Goal: Task Accomplishment & Management: Complete application form

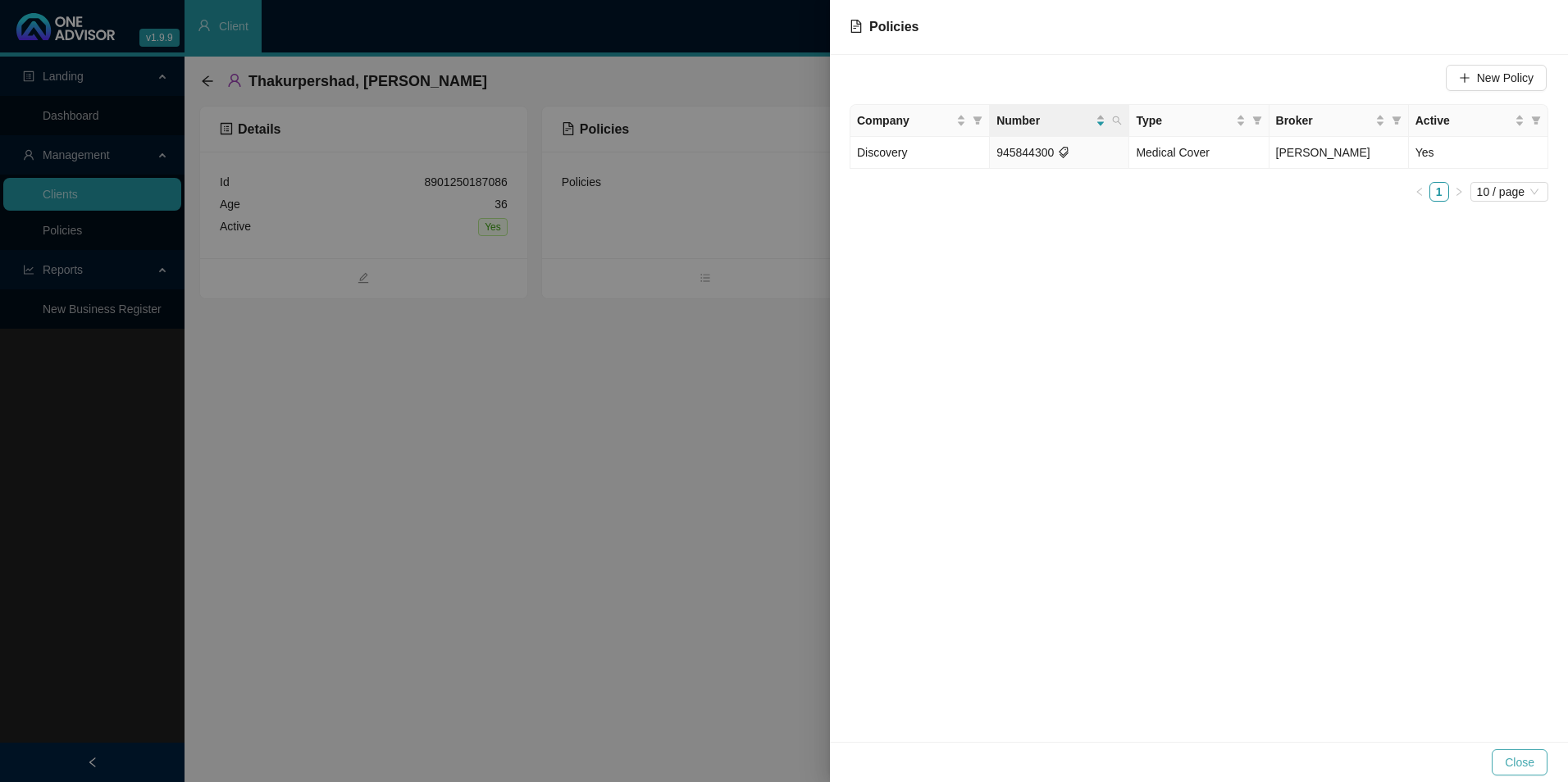
click at [1497, 757] on button "Close" at bounding box center [1520, 763] width 55 height 26
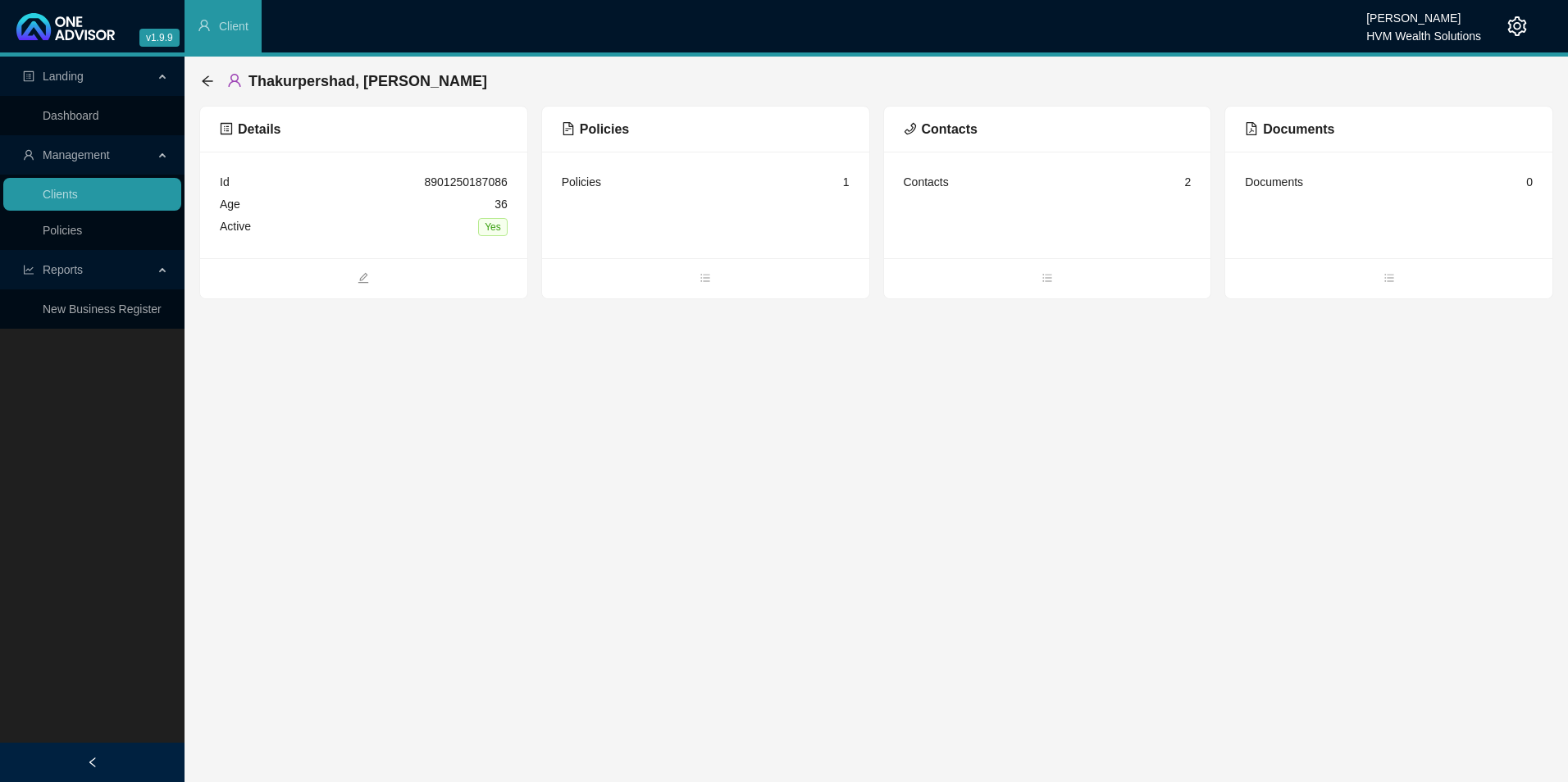
click at [1510, 26] on icon "setting" at bounding box center [1518, 26] width 19 height 20
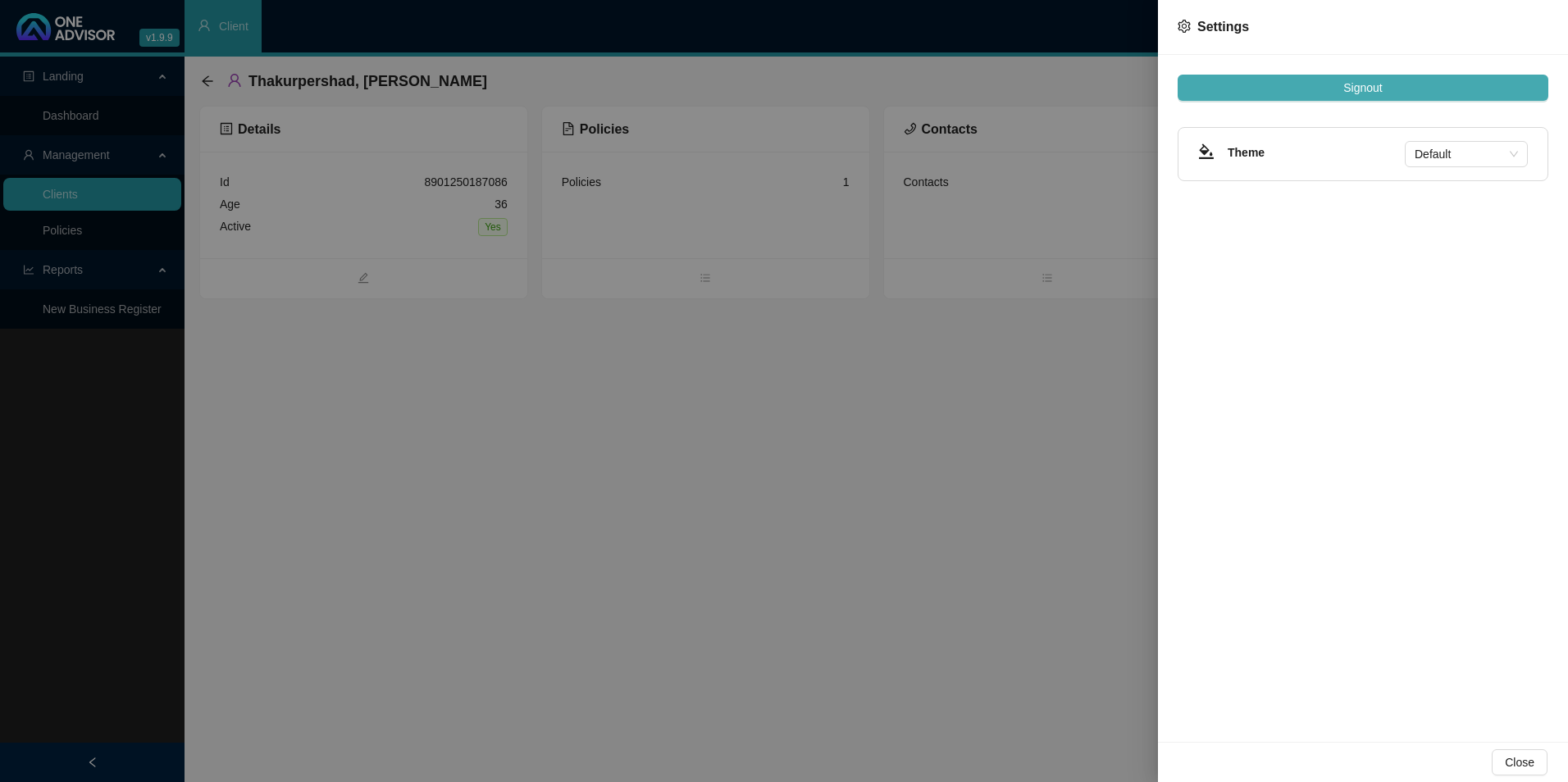
click at [1382, 87] on span "Signout" at bounding box center [1362, 87] width 39 height 18
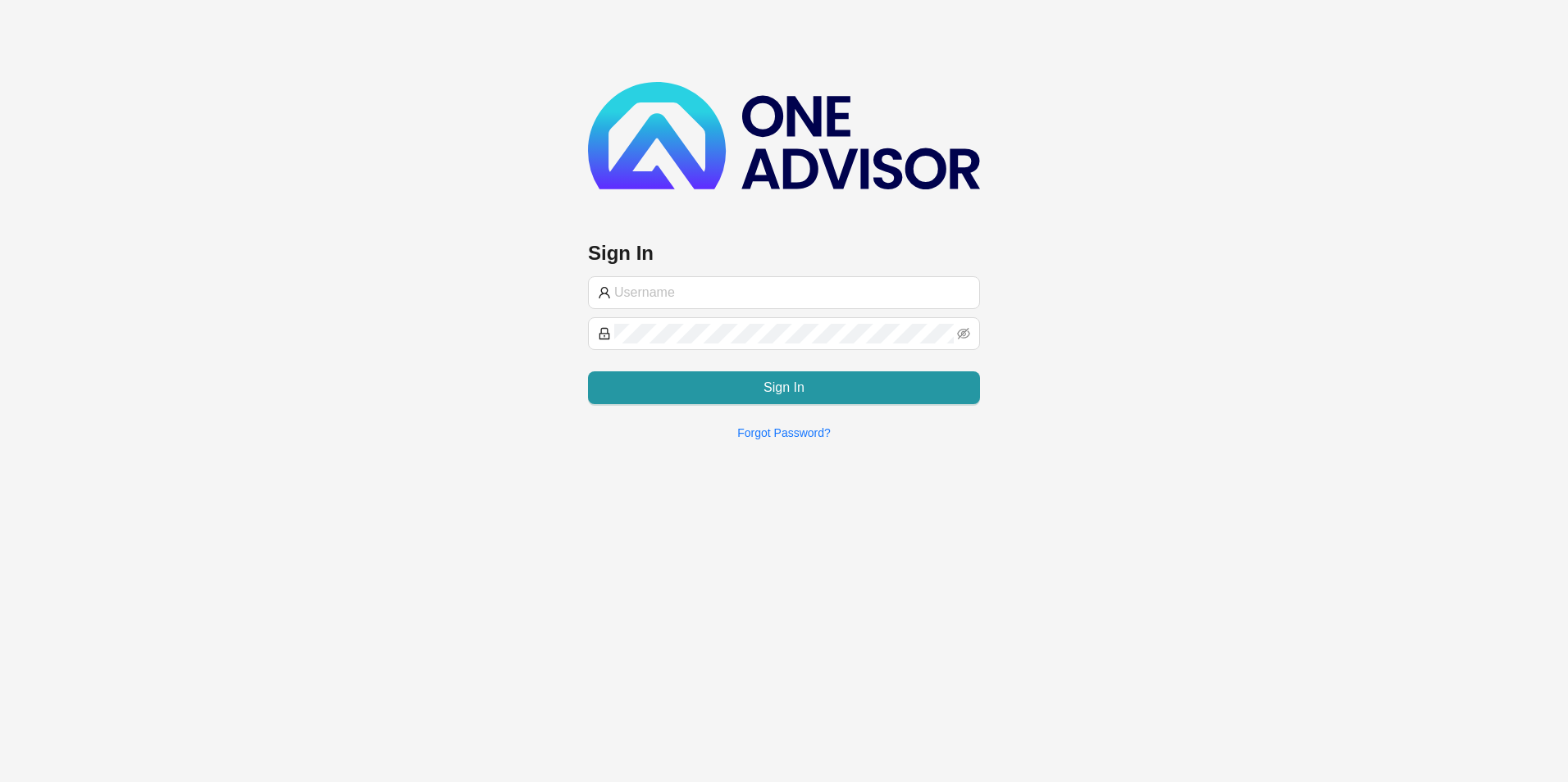
type input "[EMAIL_ADDRESS][DOMAIN_NAME]"
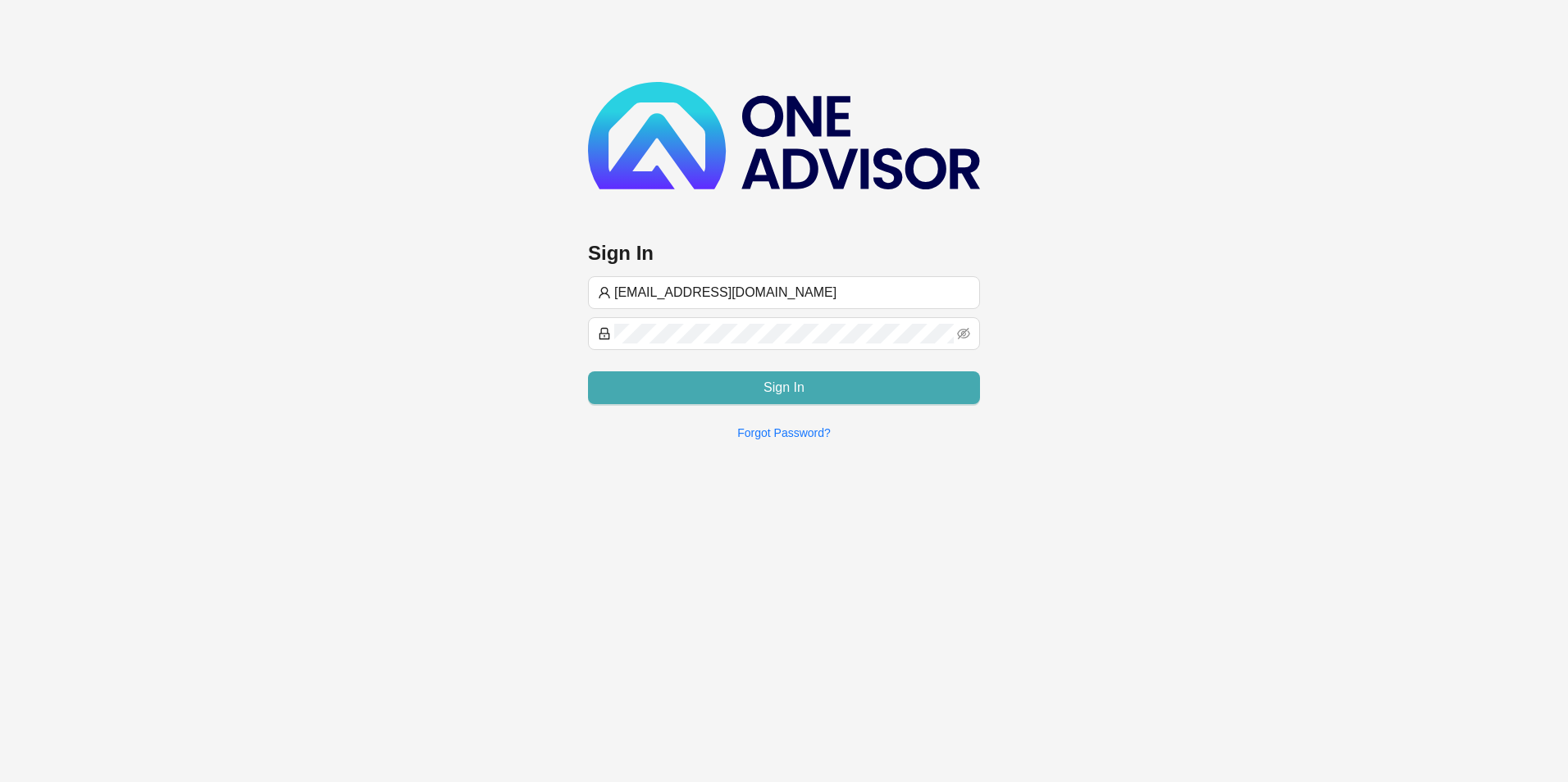
click at [784, 398] on button "Sign In" at bounding box center [784, 388] width 392 height 33
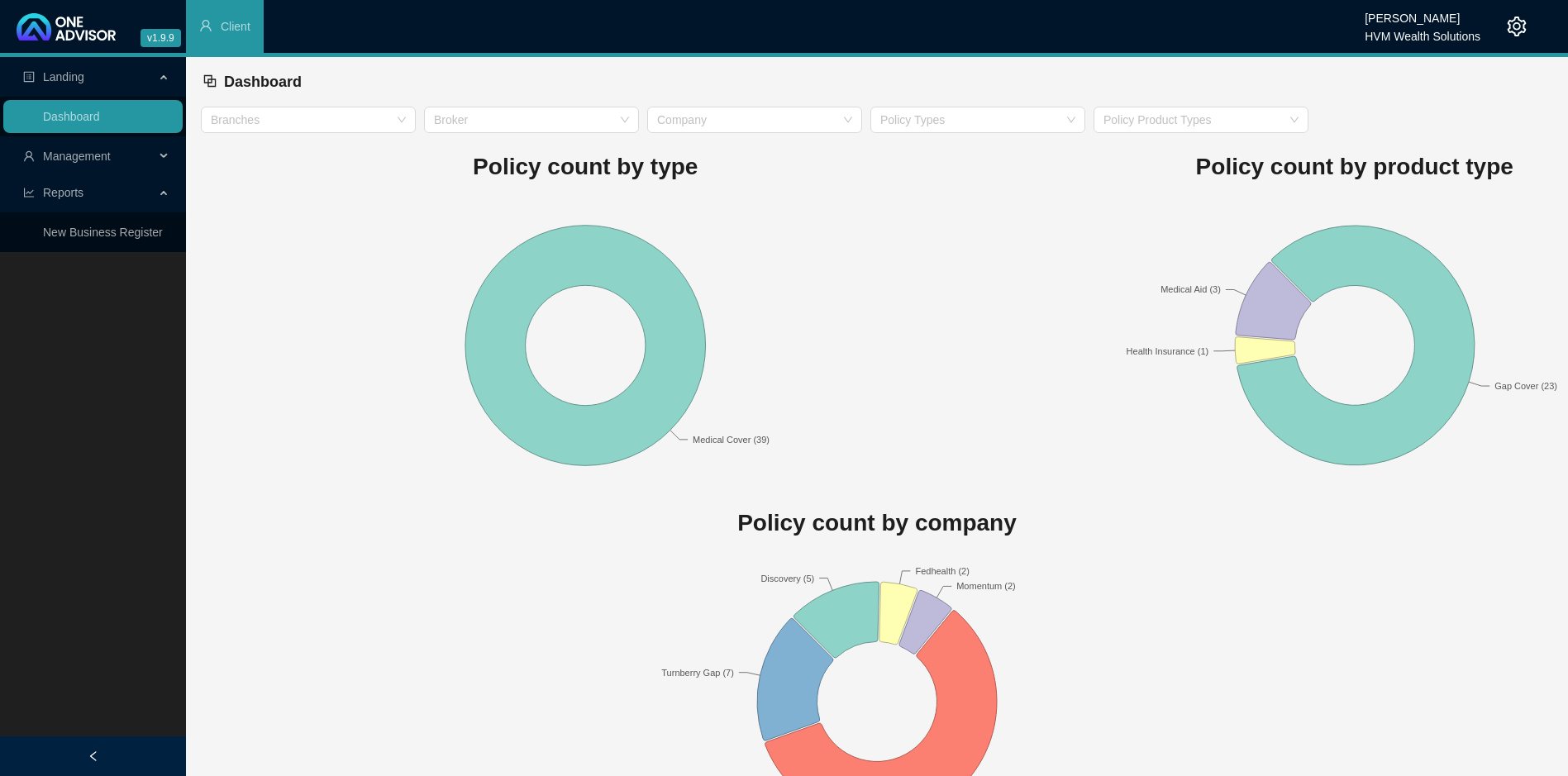
click at [80, 154] on span "Management" at bounding box center [77, 155] width 68 height 13
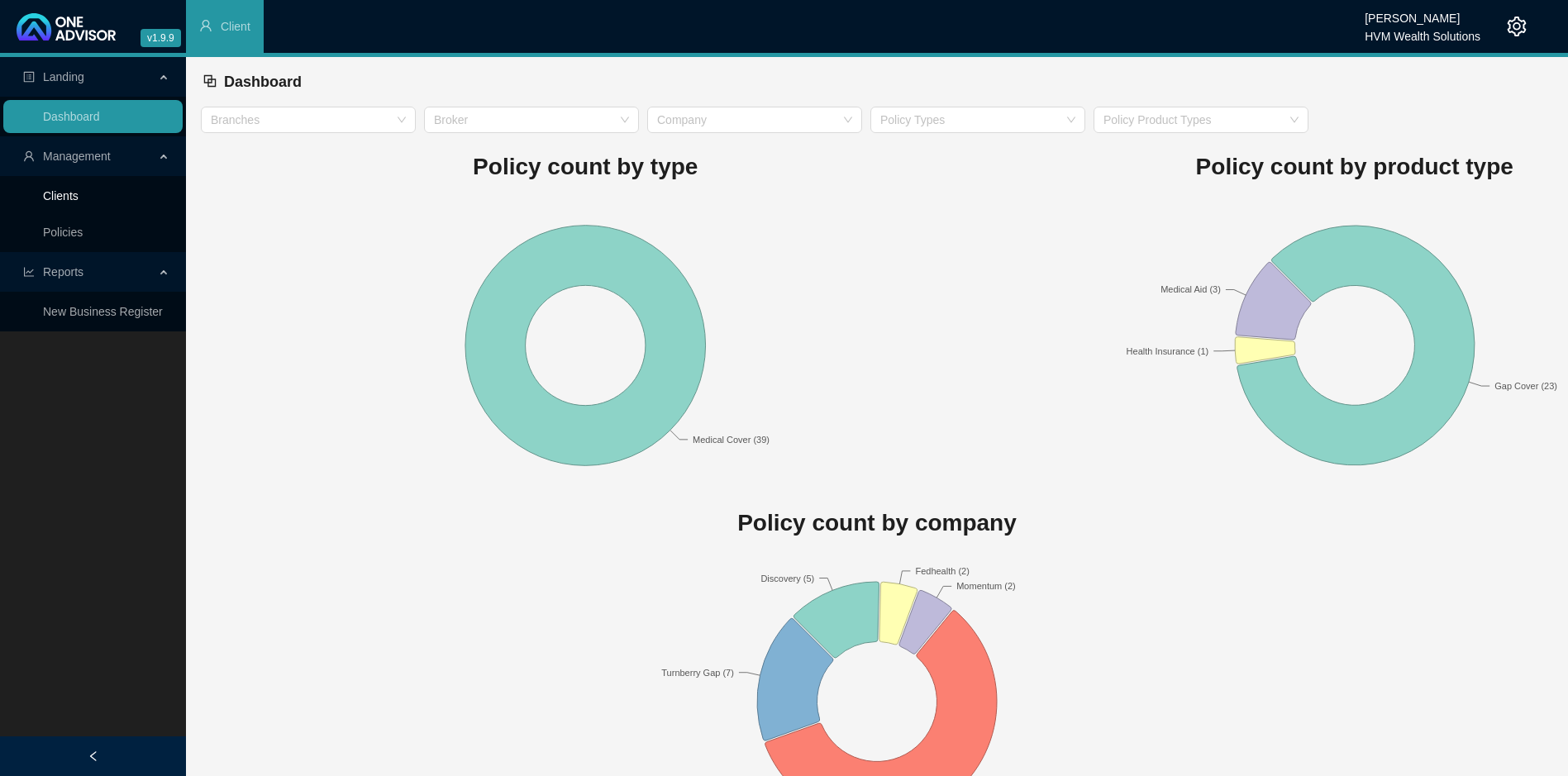
click at [61, 193] on link "Clients" at bounding box center [60, 196] width 36 height 13
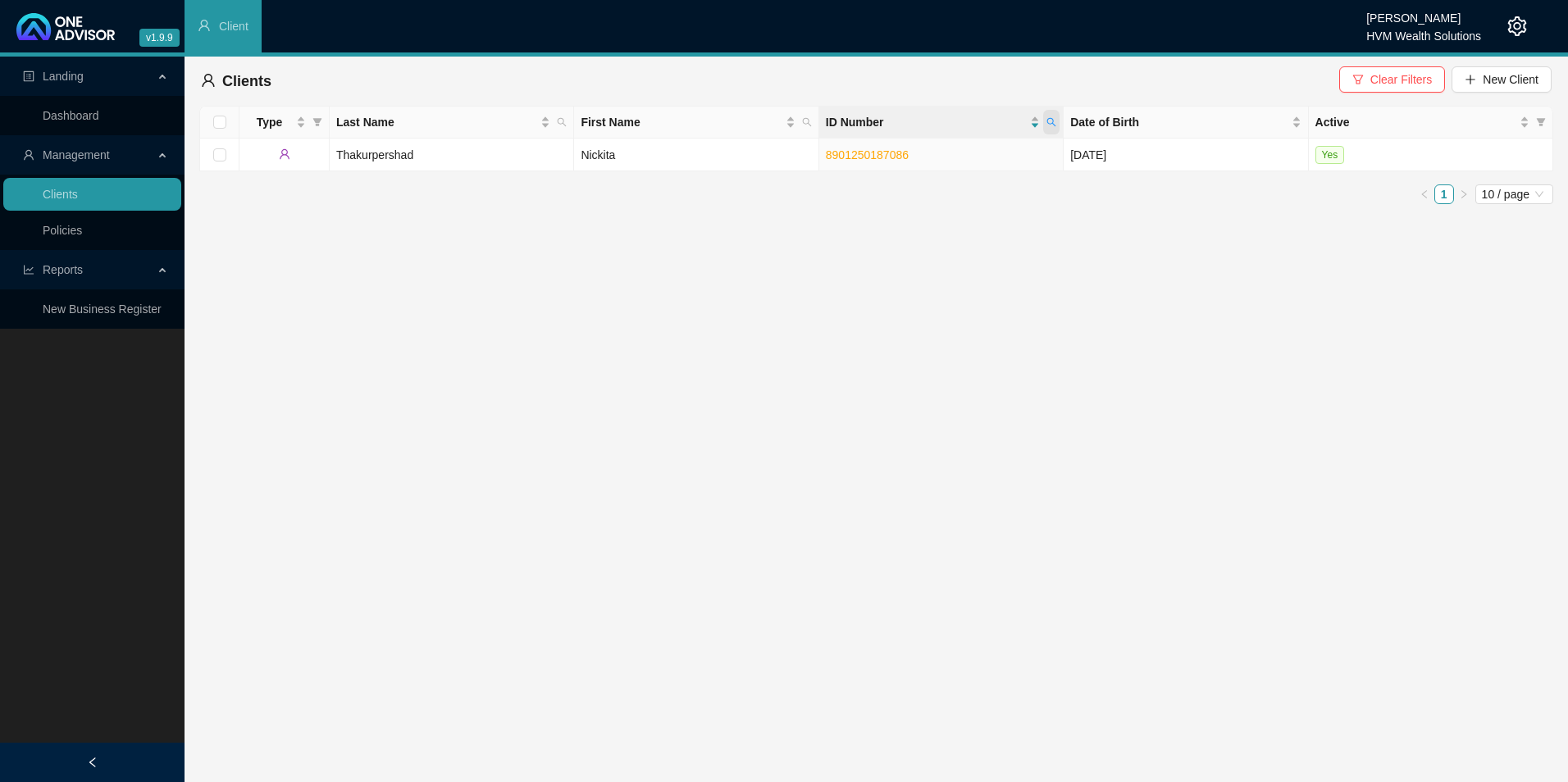
click at [1055, 119] on icon "search" at bounding box center [1050, 121] width 10 height 10
paste input "207120086080"
type input "8207120086080"
click at [966, 182] on button "Search" at bounding box center [935, 187] width 74 height 20
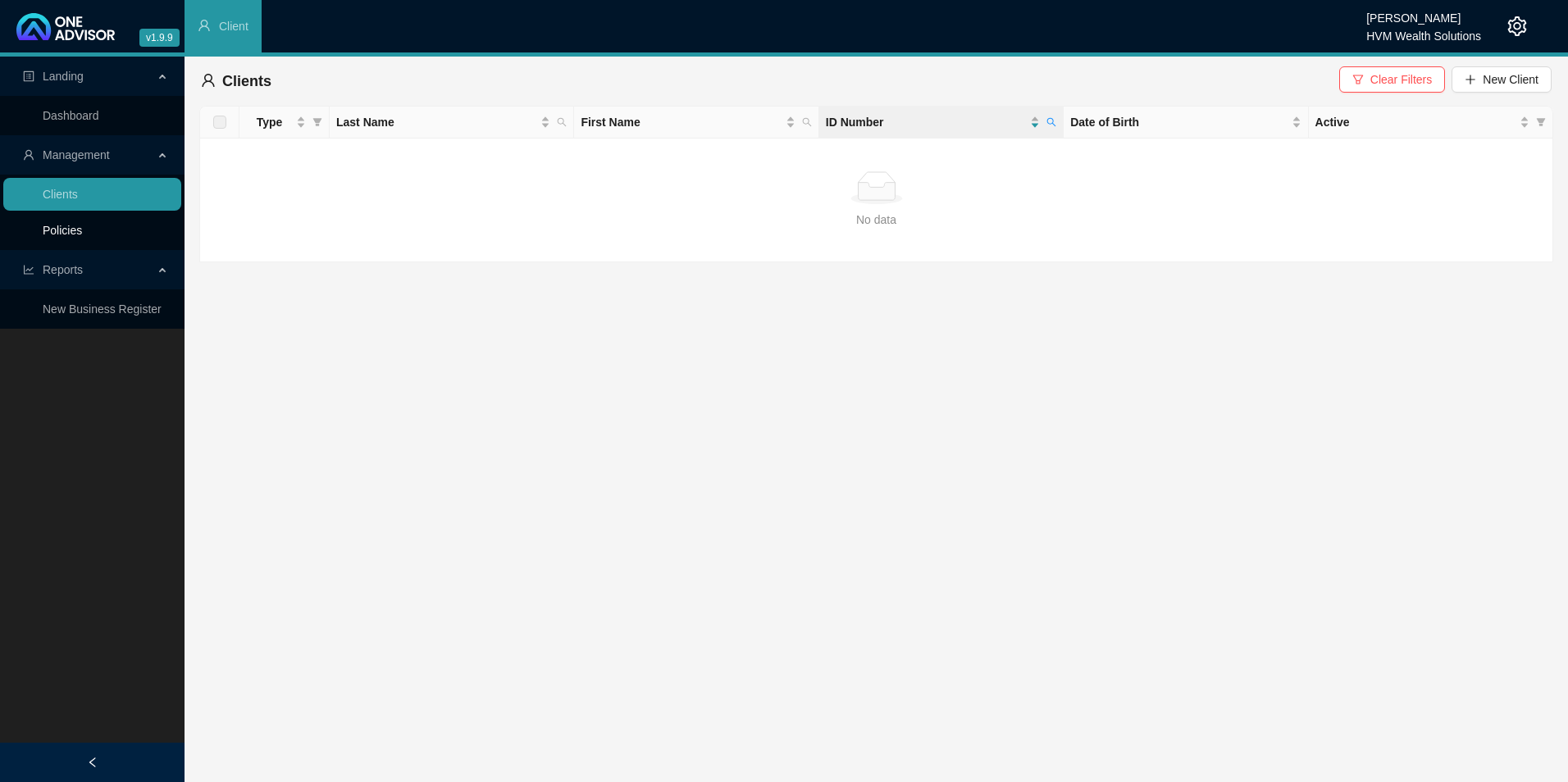
click at [80, 231] on link "Policies" at bounding box center [61, 230] width 39 height 13
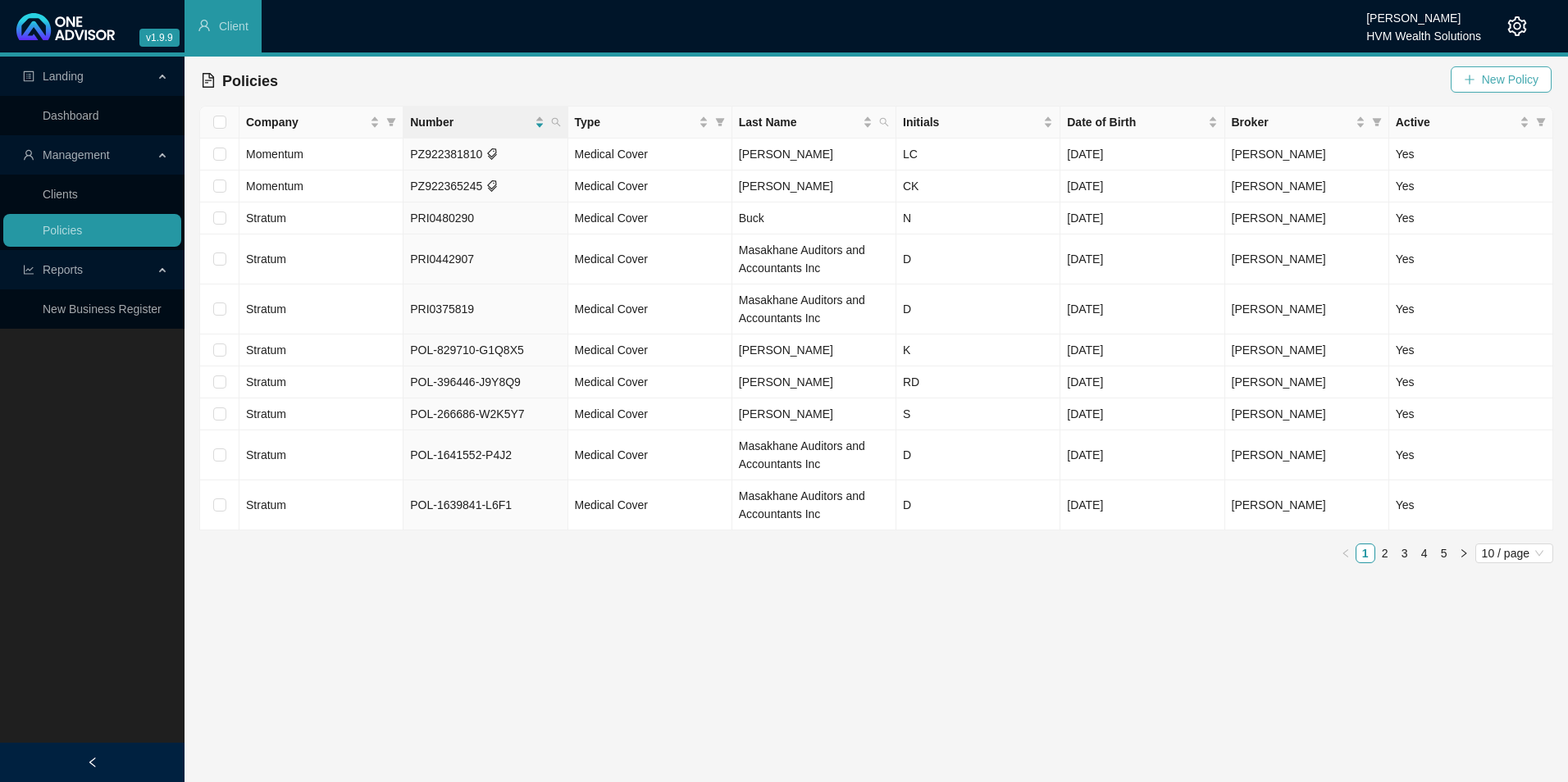
click at [1517, 84] on span "New Policy" at bounding box center [1509, 79] width 56 height 18
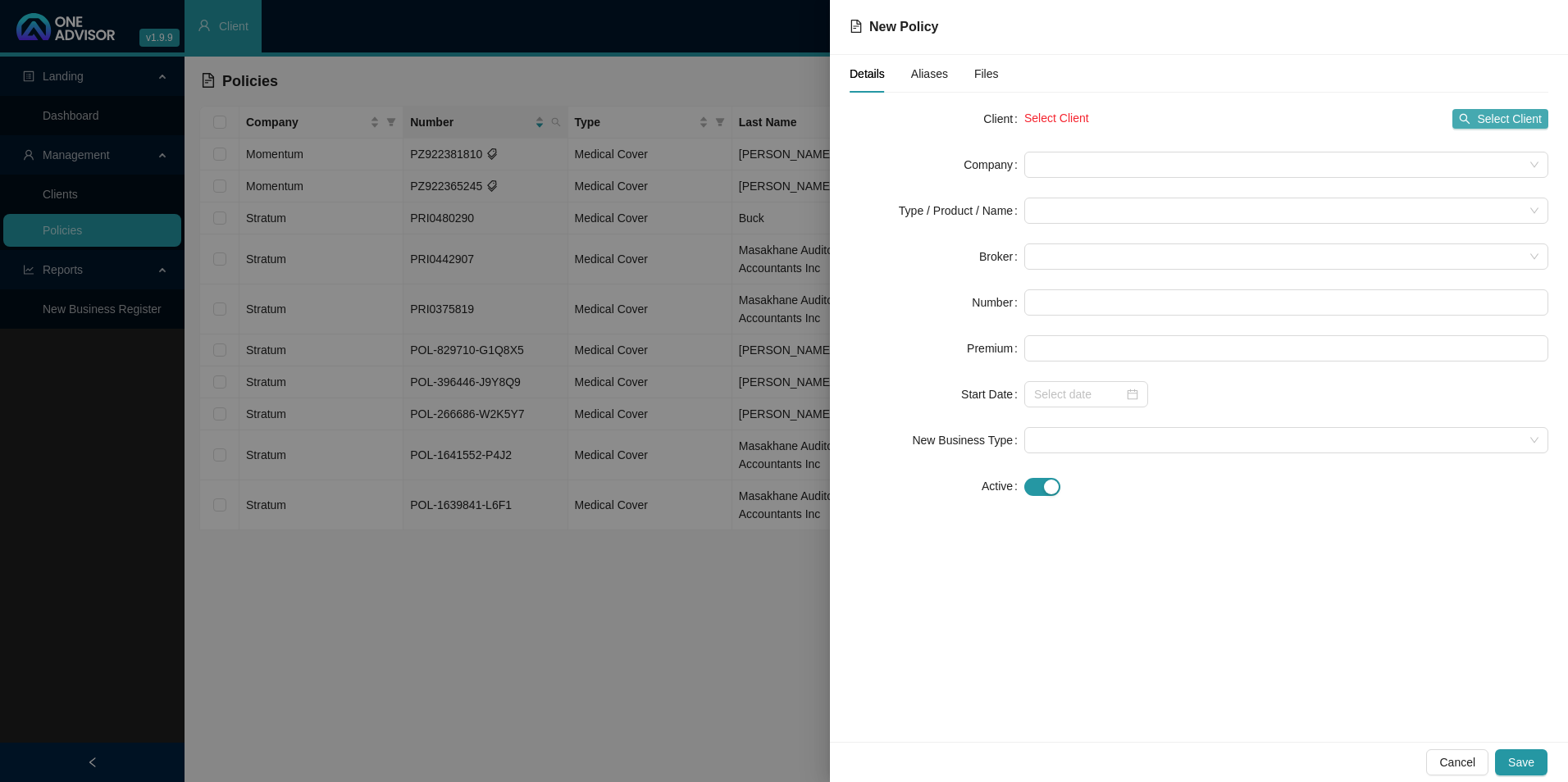
click at [1498, 115] on span "Select Client" at bounding box center [1509, 119] width 65 height 18
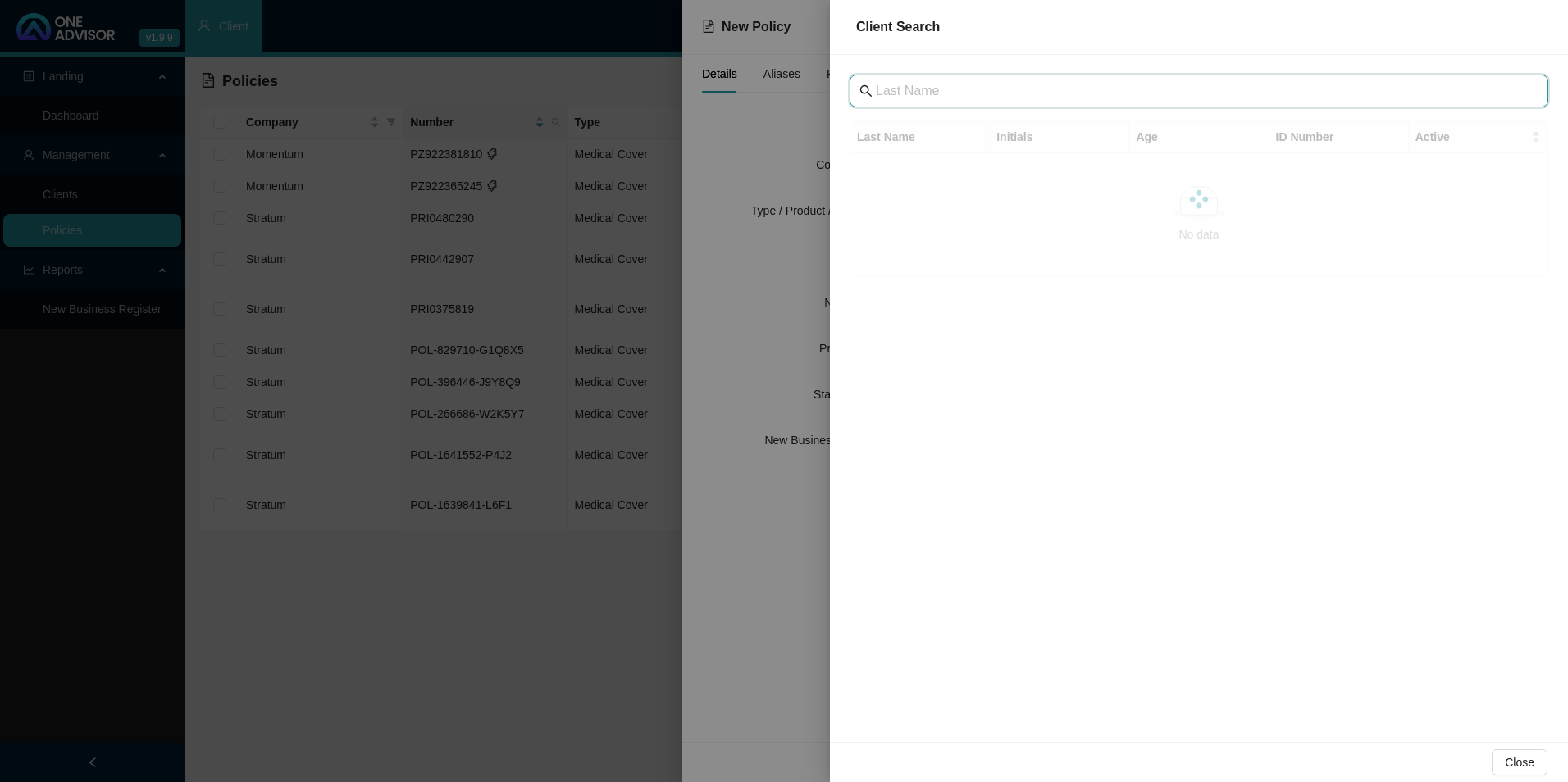
click at [1040, 88] on input "text" at bounding box center [1200, 91] width 649 height 20
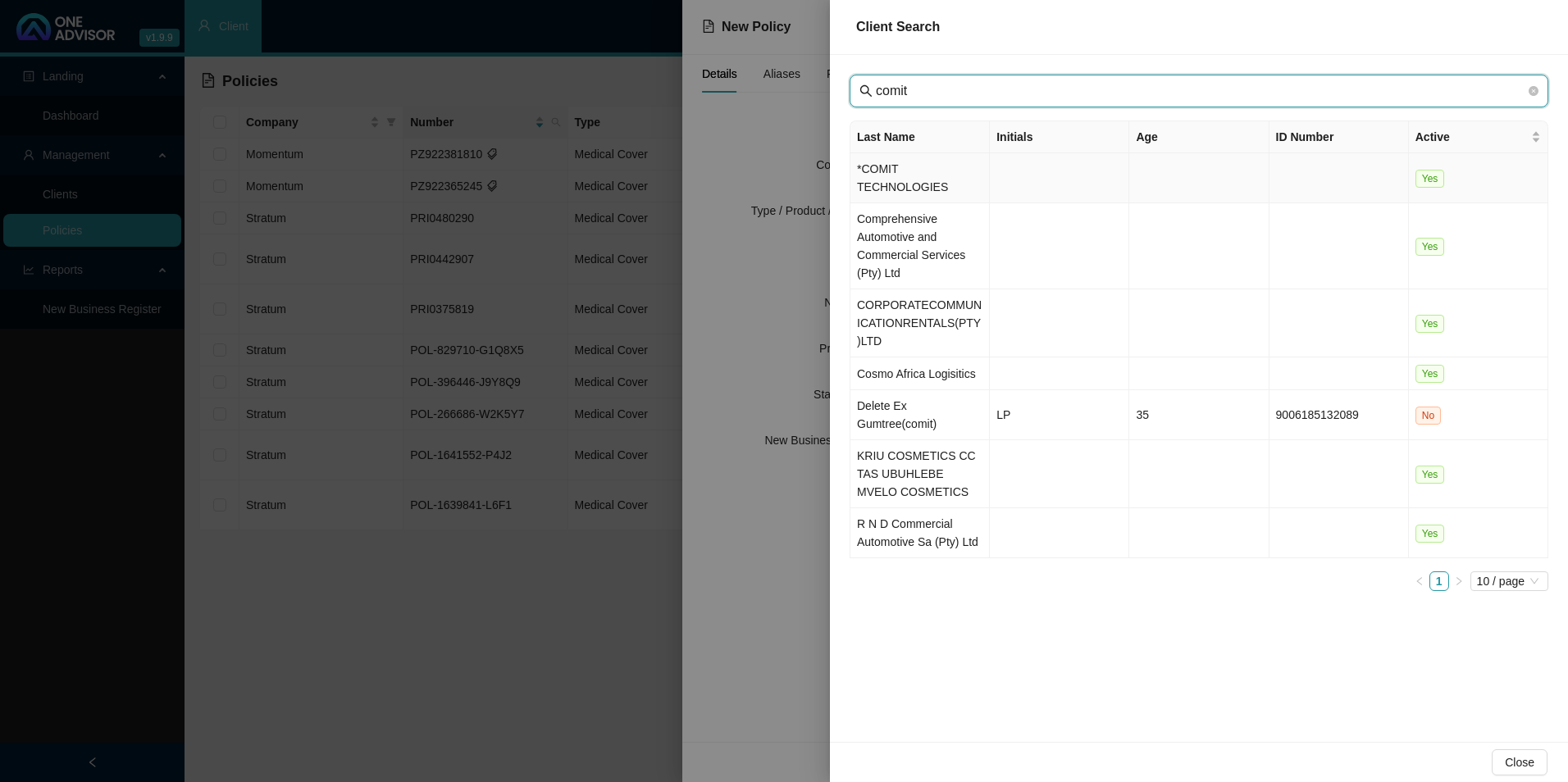
type input "comit"
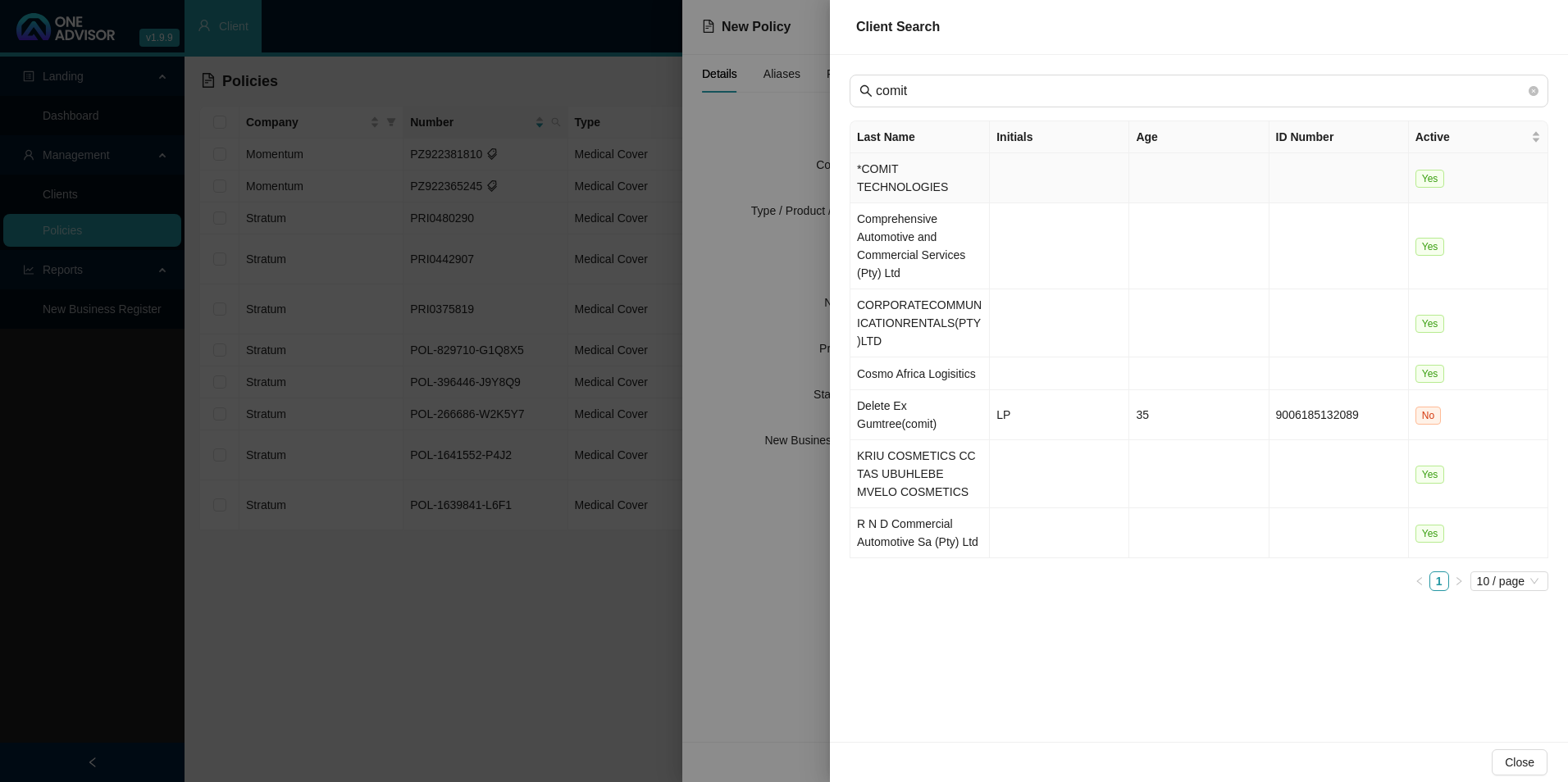
click at [911, 163] on td "*COMIT TECHNOLOGIES" at bounding box center [920, 178] width 139 height 50
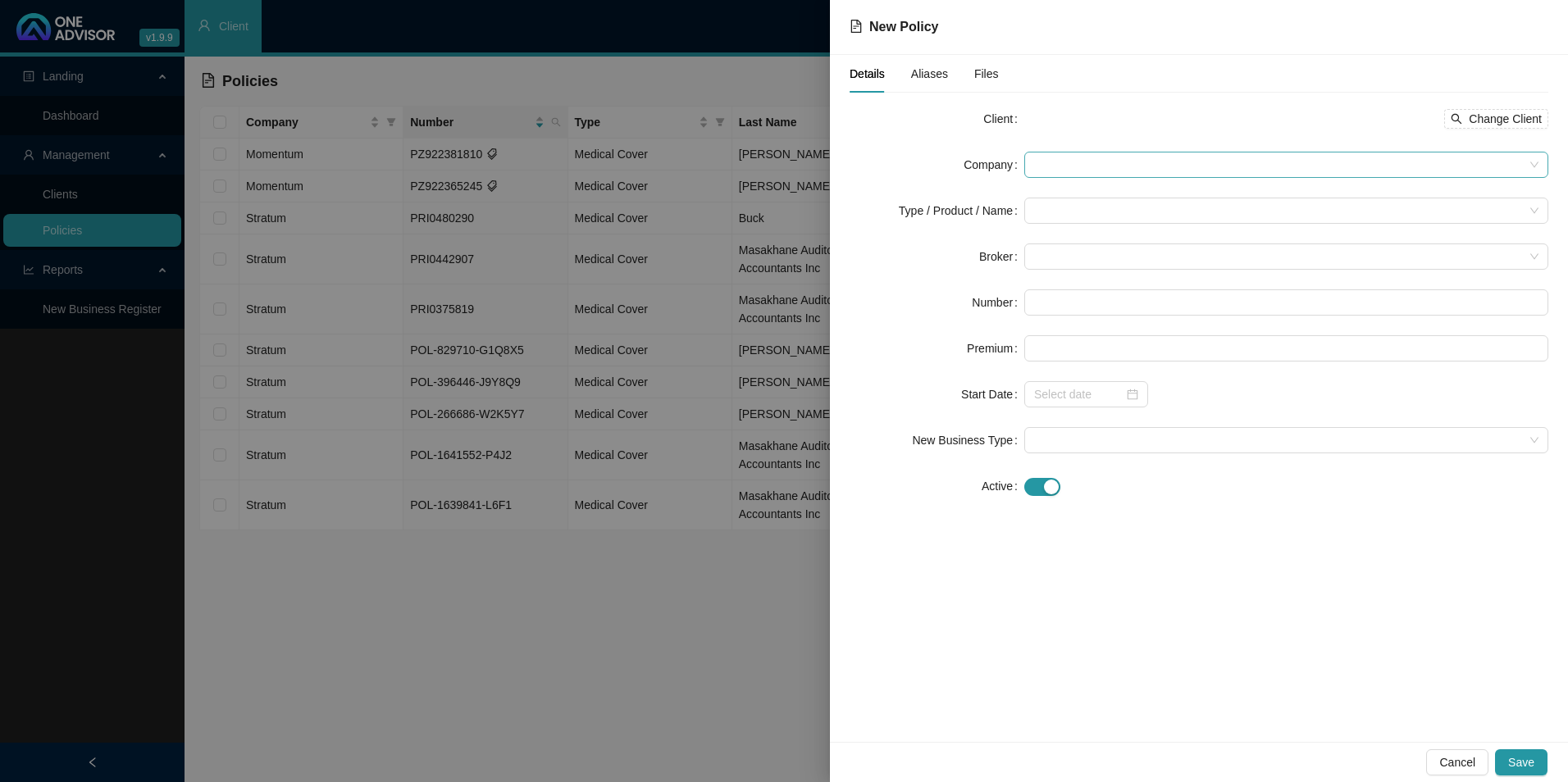
click at [1115, 165] on span at bounding box center [1286, 165] width 504 height 24
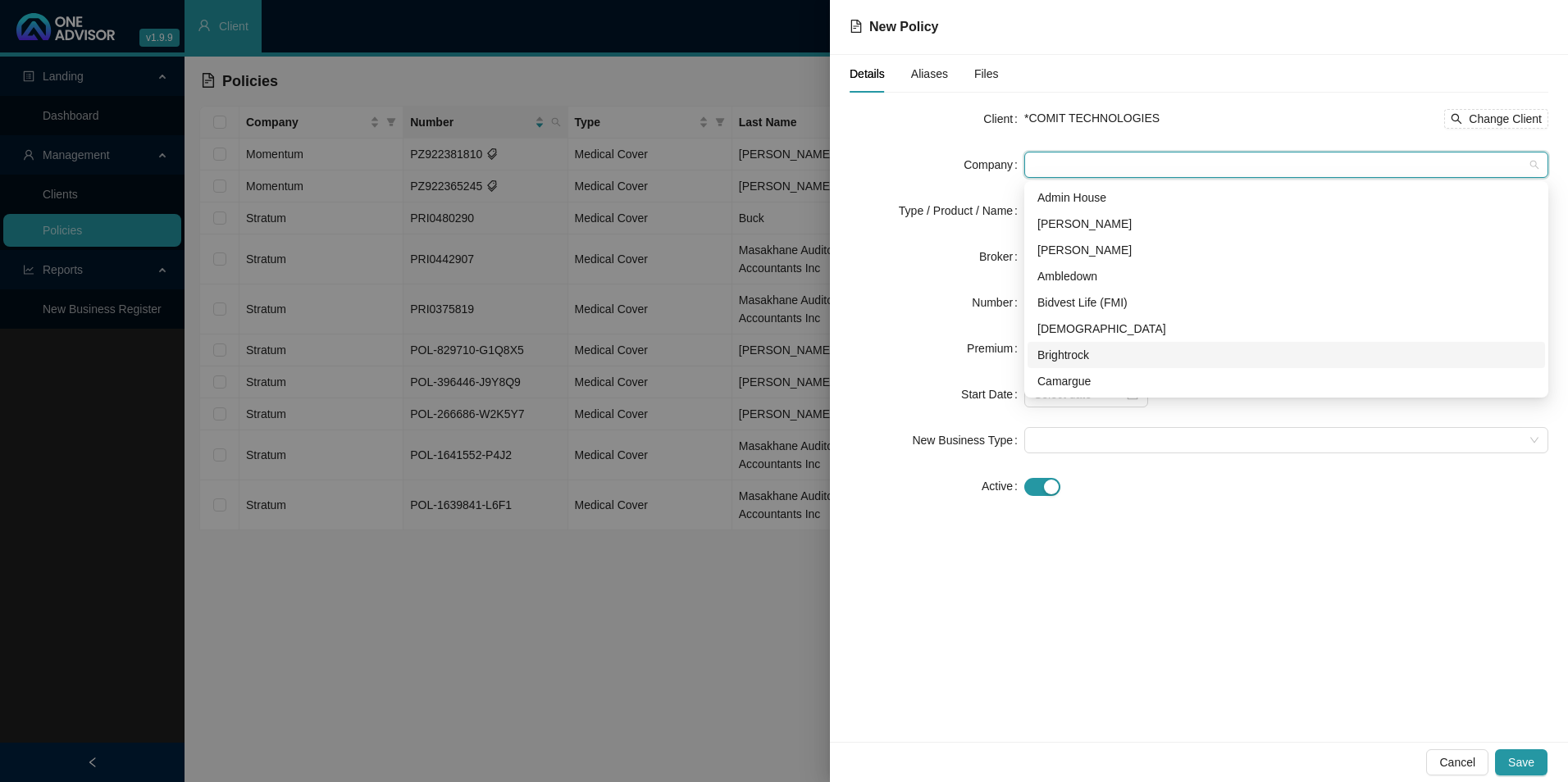
scroll to position [164, 0]
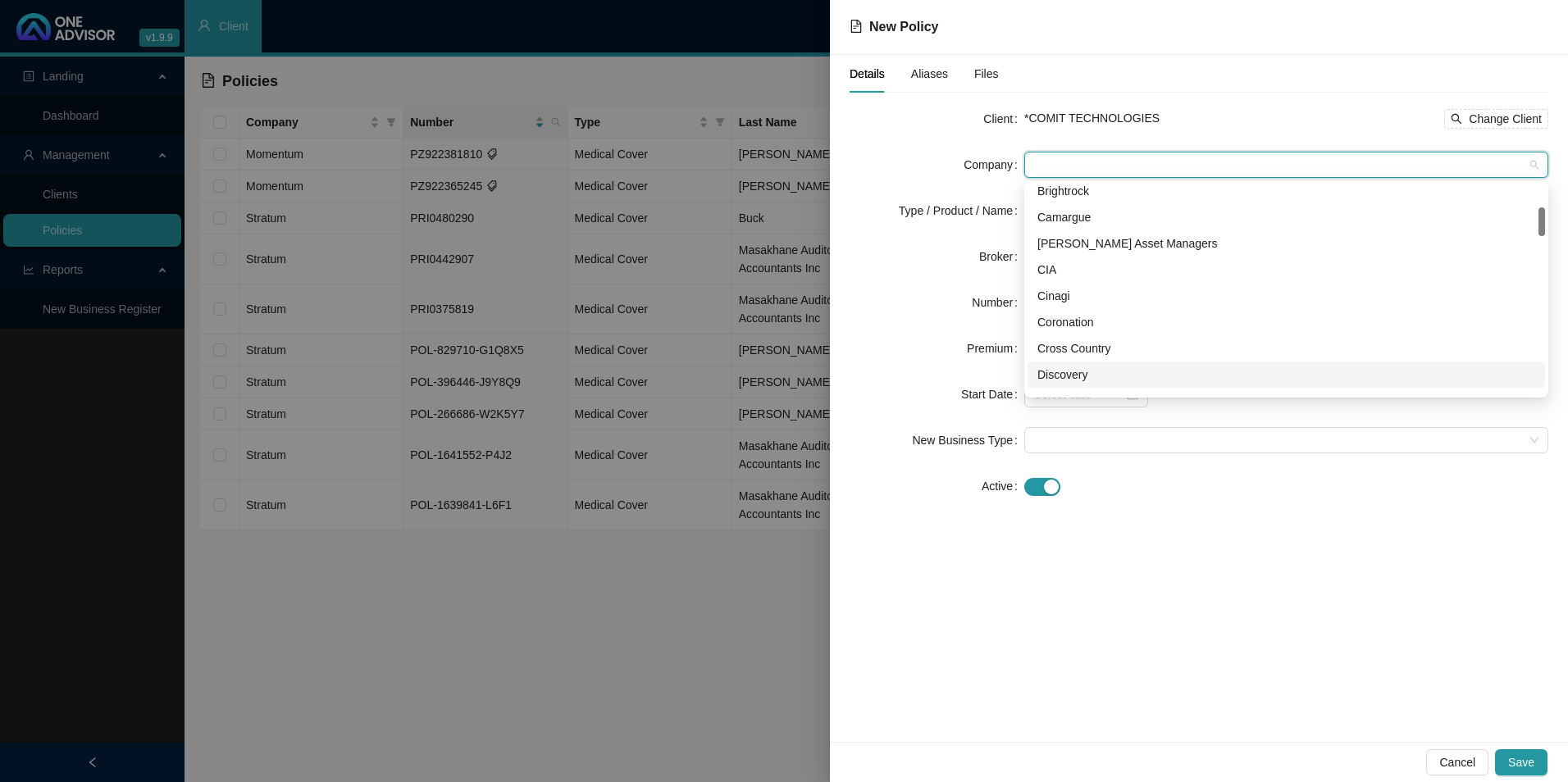
click at [1066, 377] on div "Discovery" at bounding box center [1286, 374] width 498 height 18
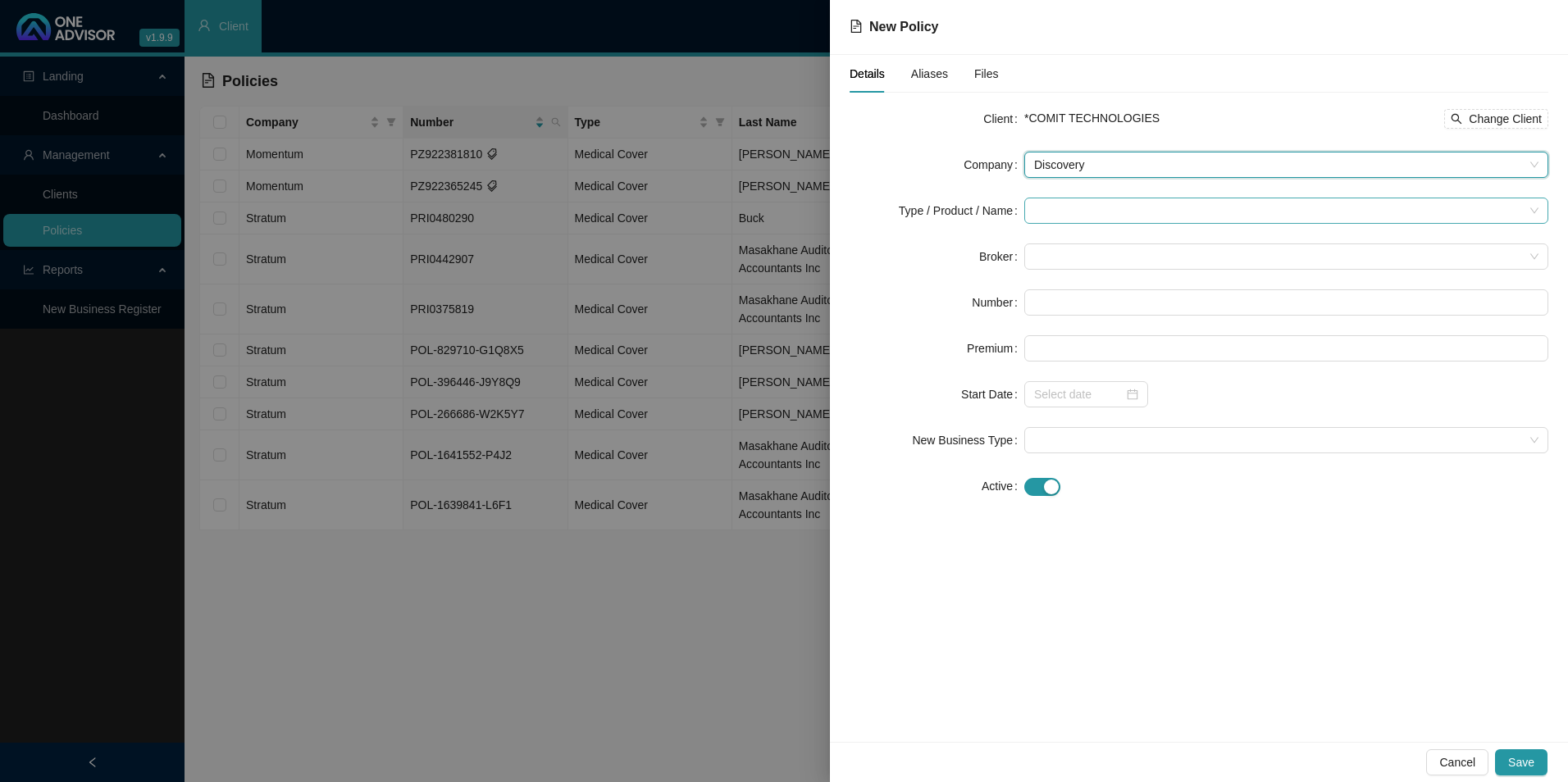
click at [1091, 212] on input "search" at bounding box center [1278, 210] width 489 height 24
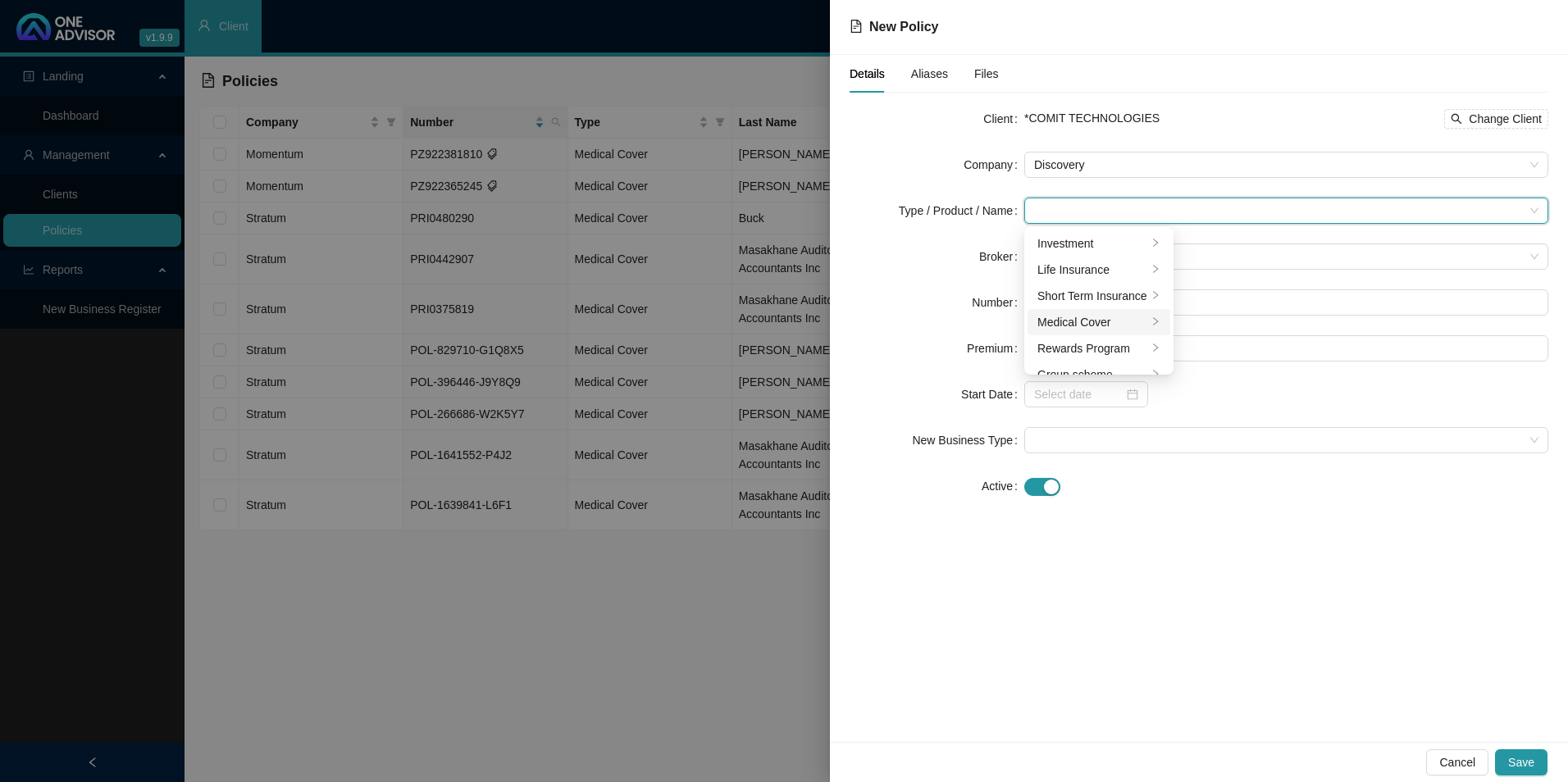
click at [1075, 319] on div "Medical Cover" at bounding box center [1092, 322] width 110 height 18
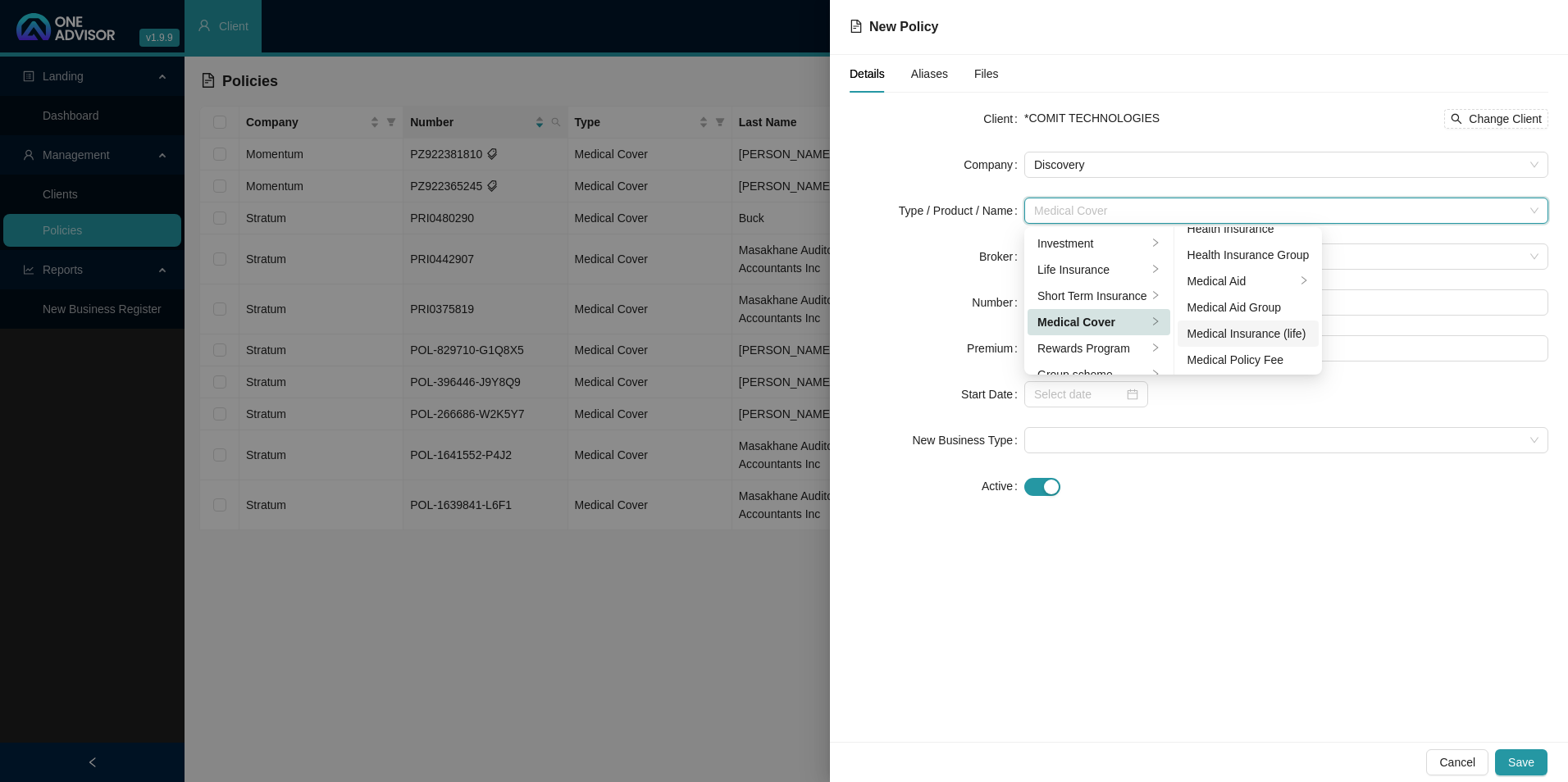
scroll to position [95, 0]
click at [1229, 307] on div "Medical Aid Group" at bounding box center [1248, 306] width 122 height 18
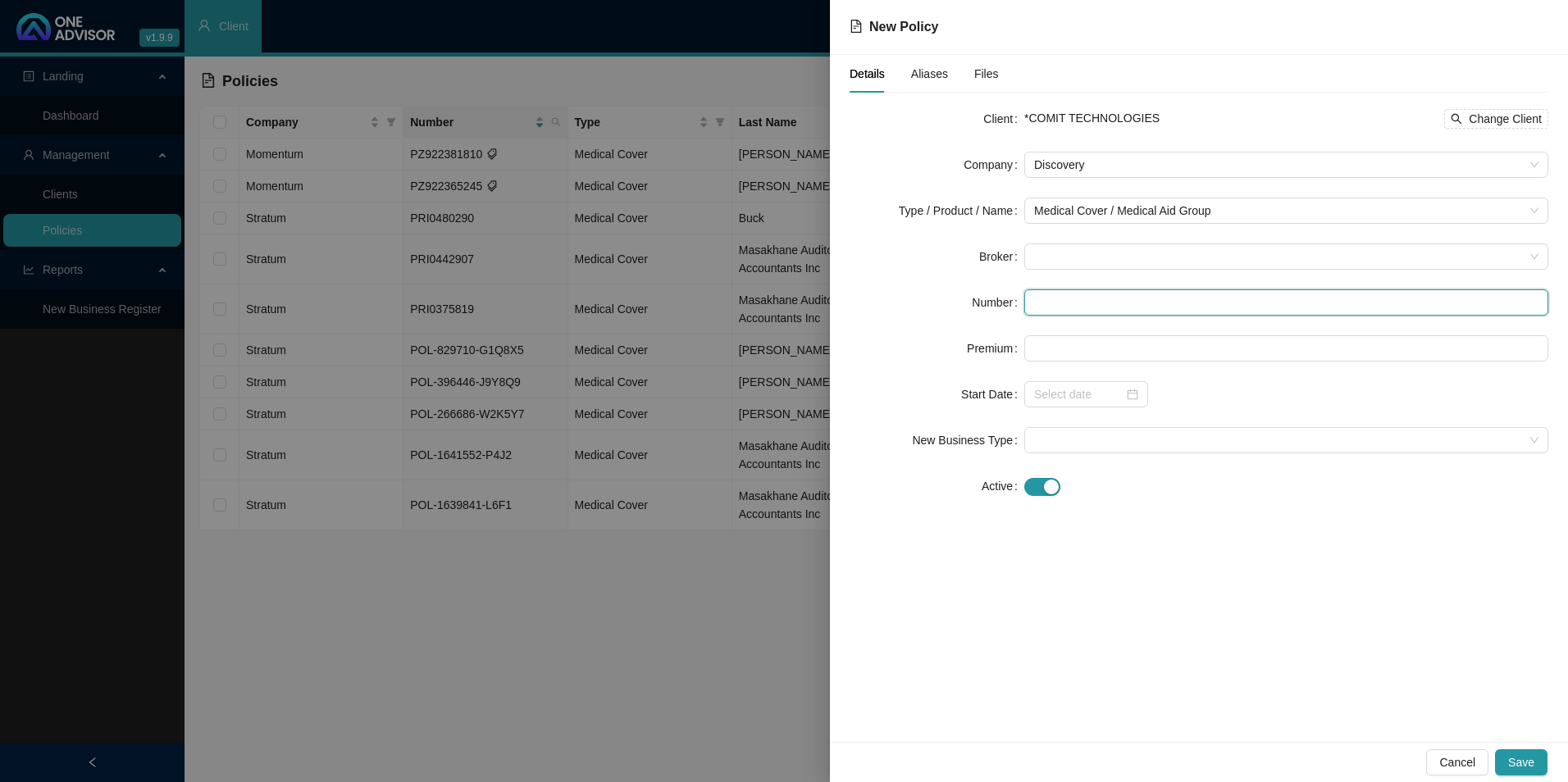
click at [1056, 302] on input "text" at bounding box center [1286, 302] width 524 height 26
click at [1068, 255] on span at bounding box center [1286, 256] width 504 height 24
click at [1462, 759] on span "Cancel" at bounding box center [1457, 762] width 36 height 18
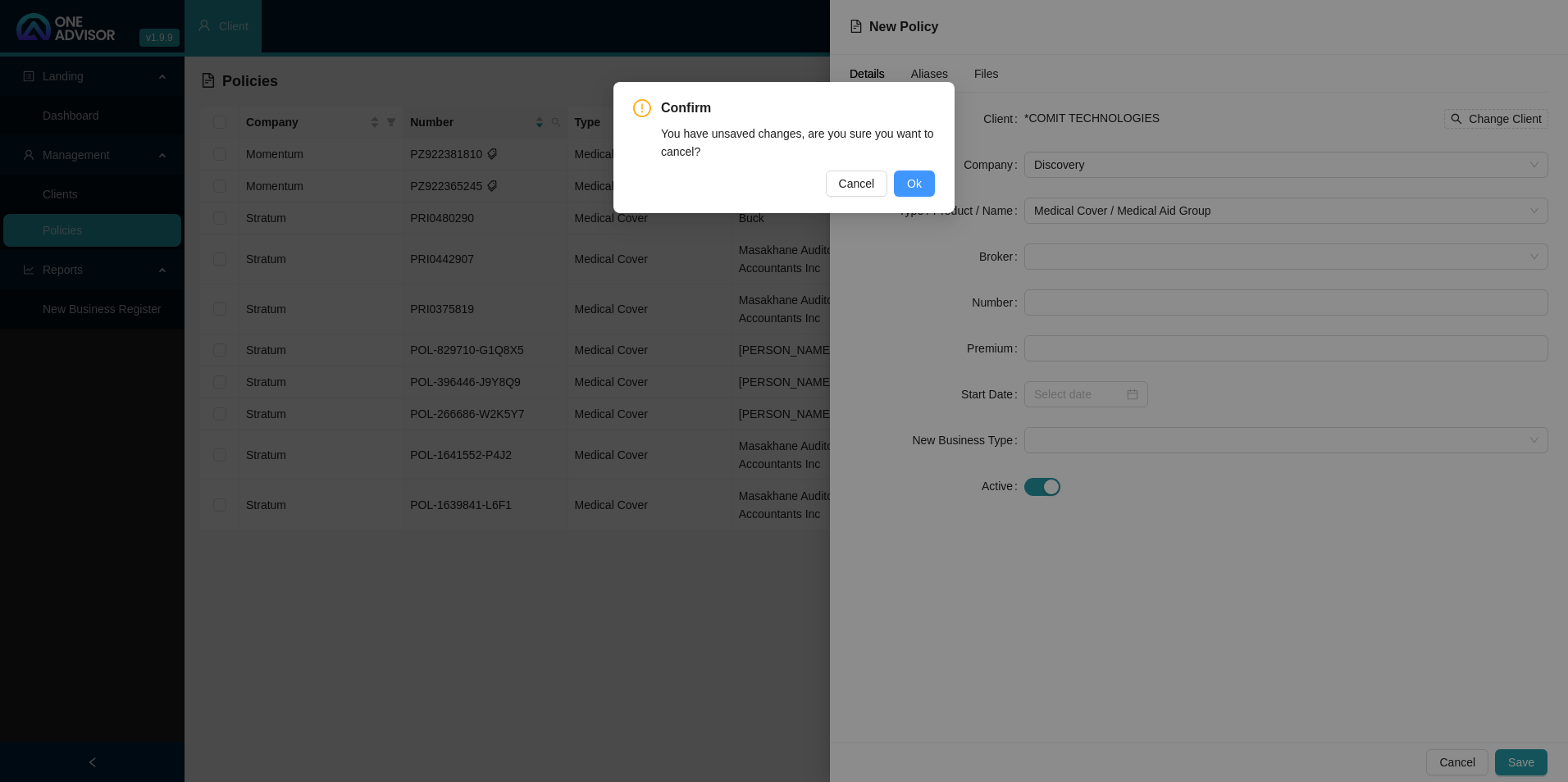
click at [926, 190] on button "Ok" at bounding box center [913, 184] width 41 height 26
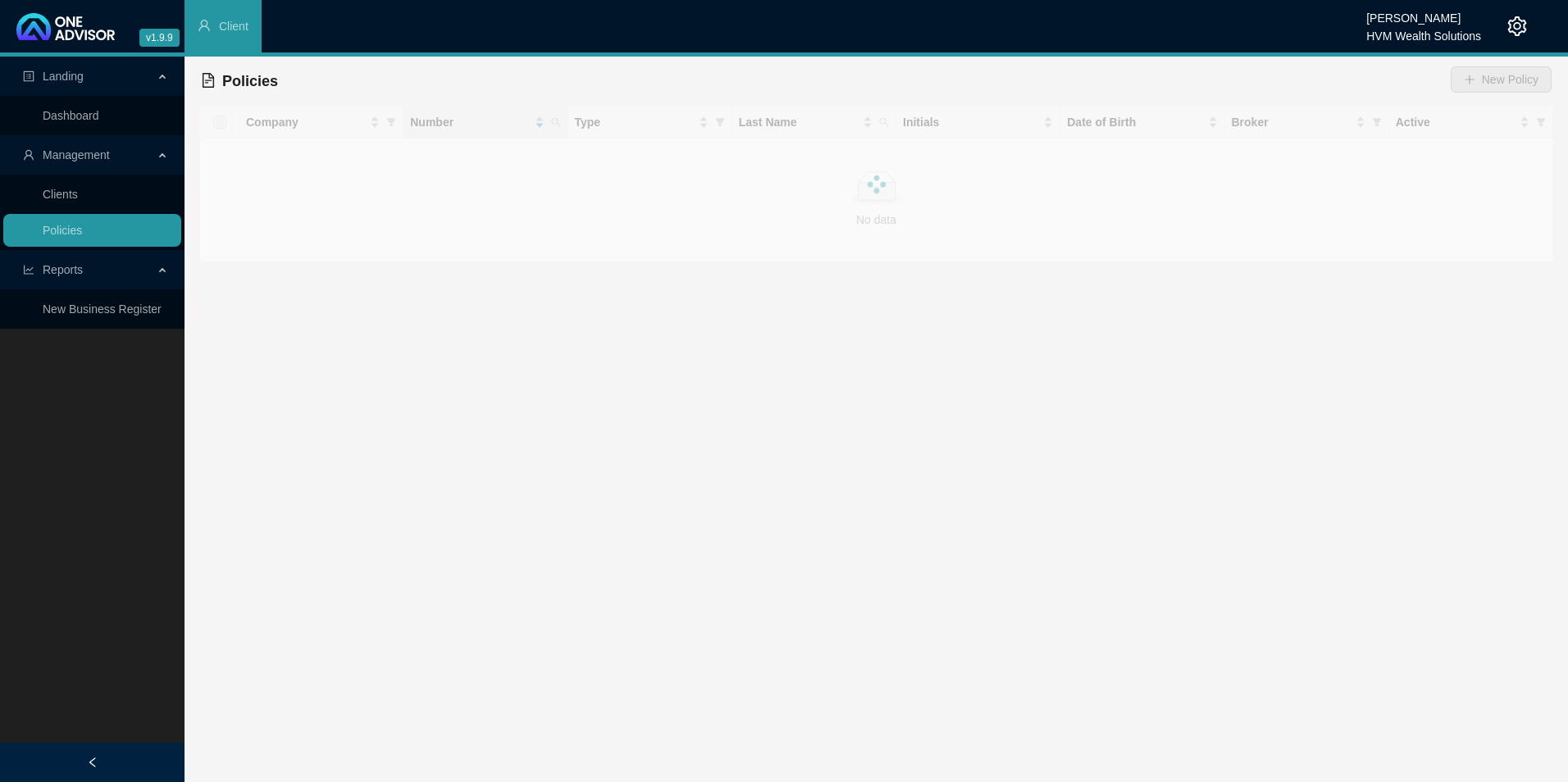
click at [1426, 29] on div "HVM Wealth Solutions" at bounding box center [1423, 31] width 115 height 18
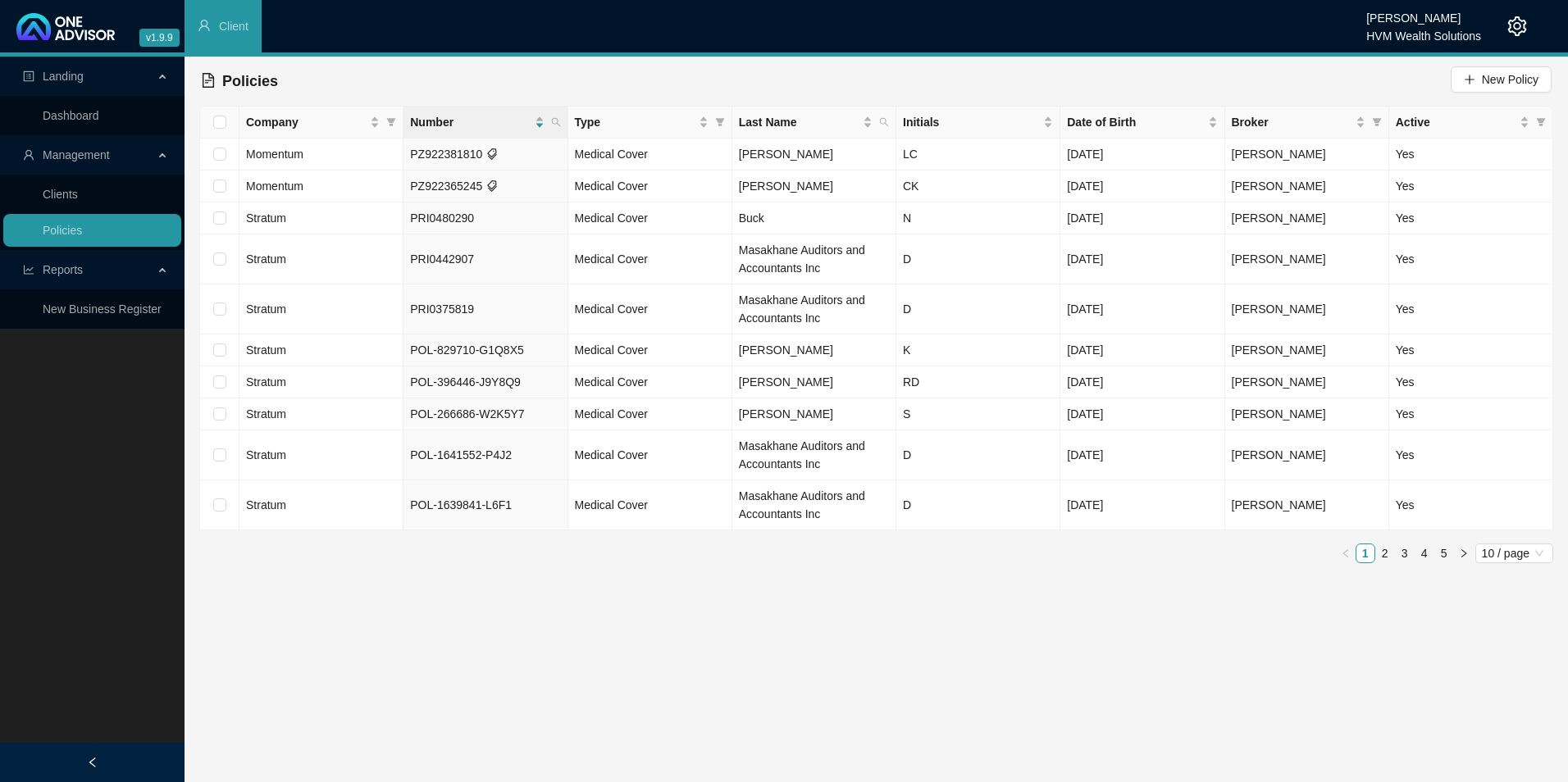
click at [1390, 53] on header "v1.9.9 Chanel [PERSON_NAME] HVM Wealth Solutions Client" at bounding box center [784, 28] width 1568 height 56
click at [1390, 19] on div "[PERSON_NAME]" at bounding box center [1423, 13] width 115 height 18
click at [1517, 25] on icon "setting" at bounding box center [1517, 26] width 20 height 20
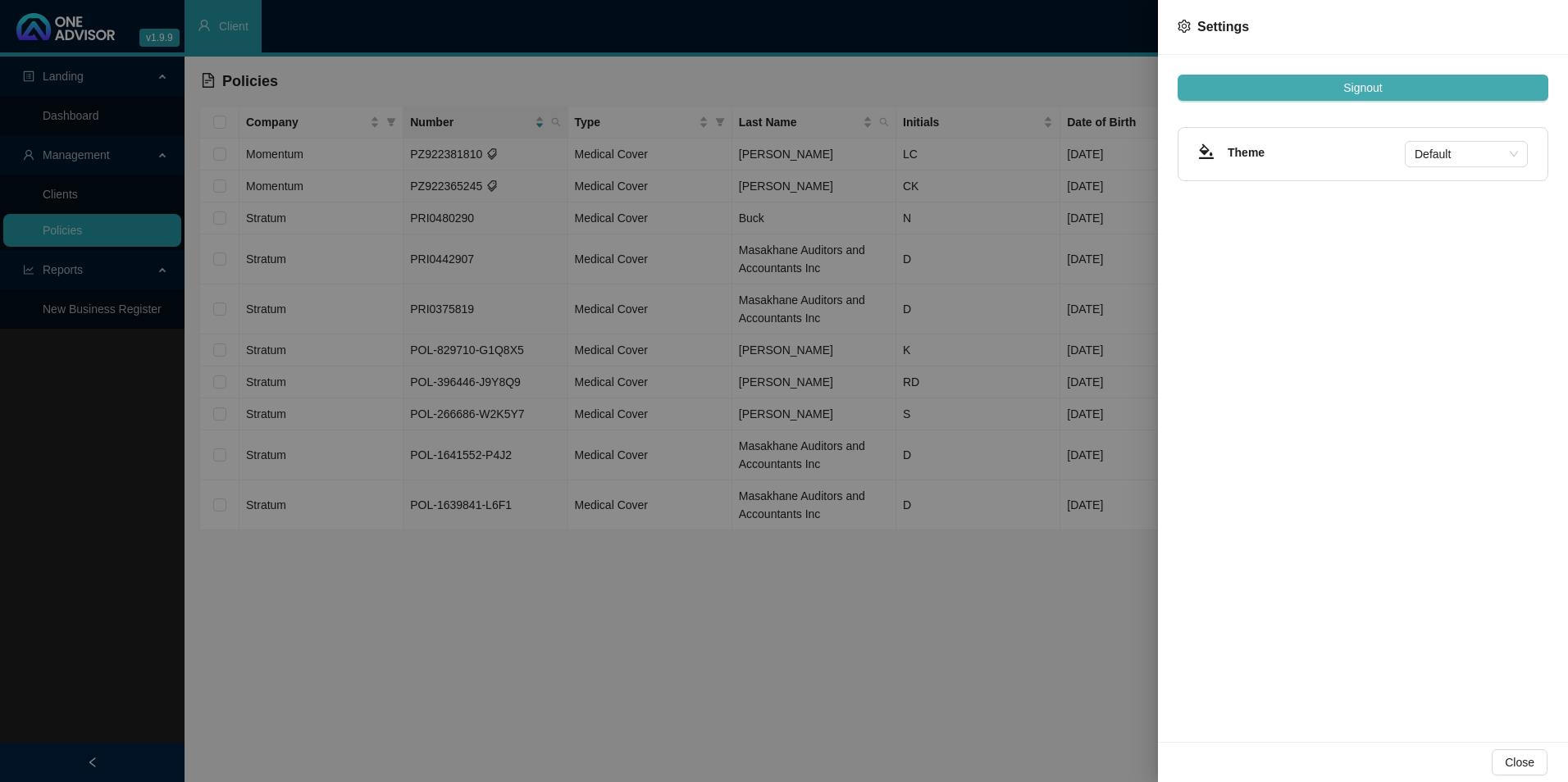
click at [1362, 92] on span "Signout" at bounding box center [1362, 87] width 39 height 18
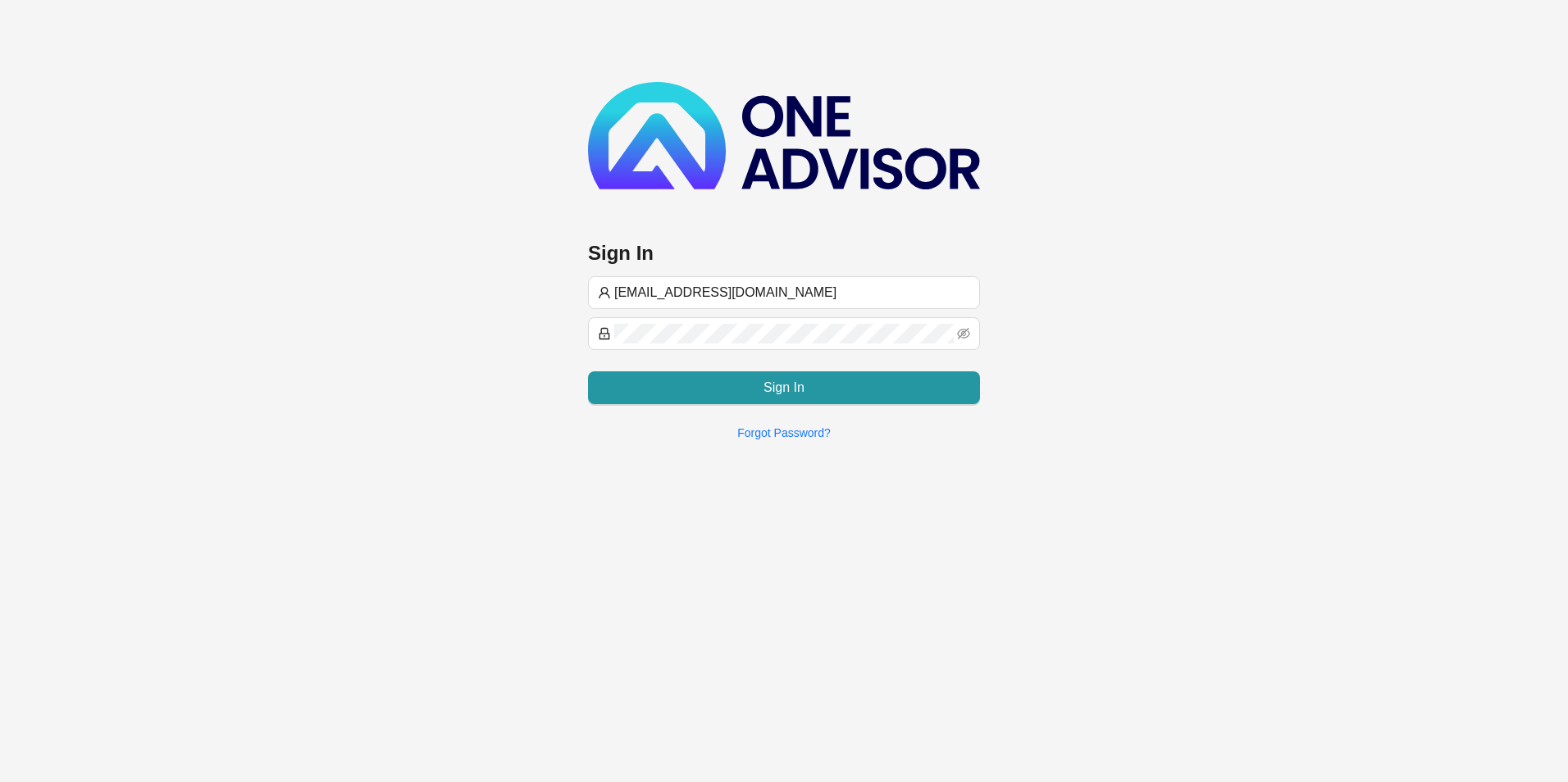
click at [755, 272] on div "Sign In [EMAIL_ADDRESS][DOMAIN_NAME] Sign In Forgot Password?" at bounding box center [784, 268] width 392 height 372
click at [755, 286] on input "[EMAIL_ADDRESS][DOMAIN_NAME]" at bounding box center [791, 293] width 356 height 20
type input "[PERSON_NAME]@hvmws"
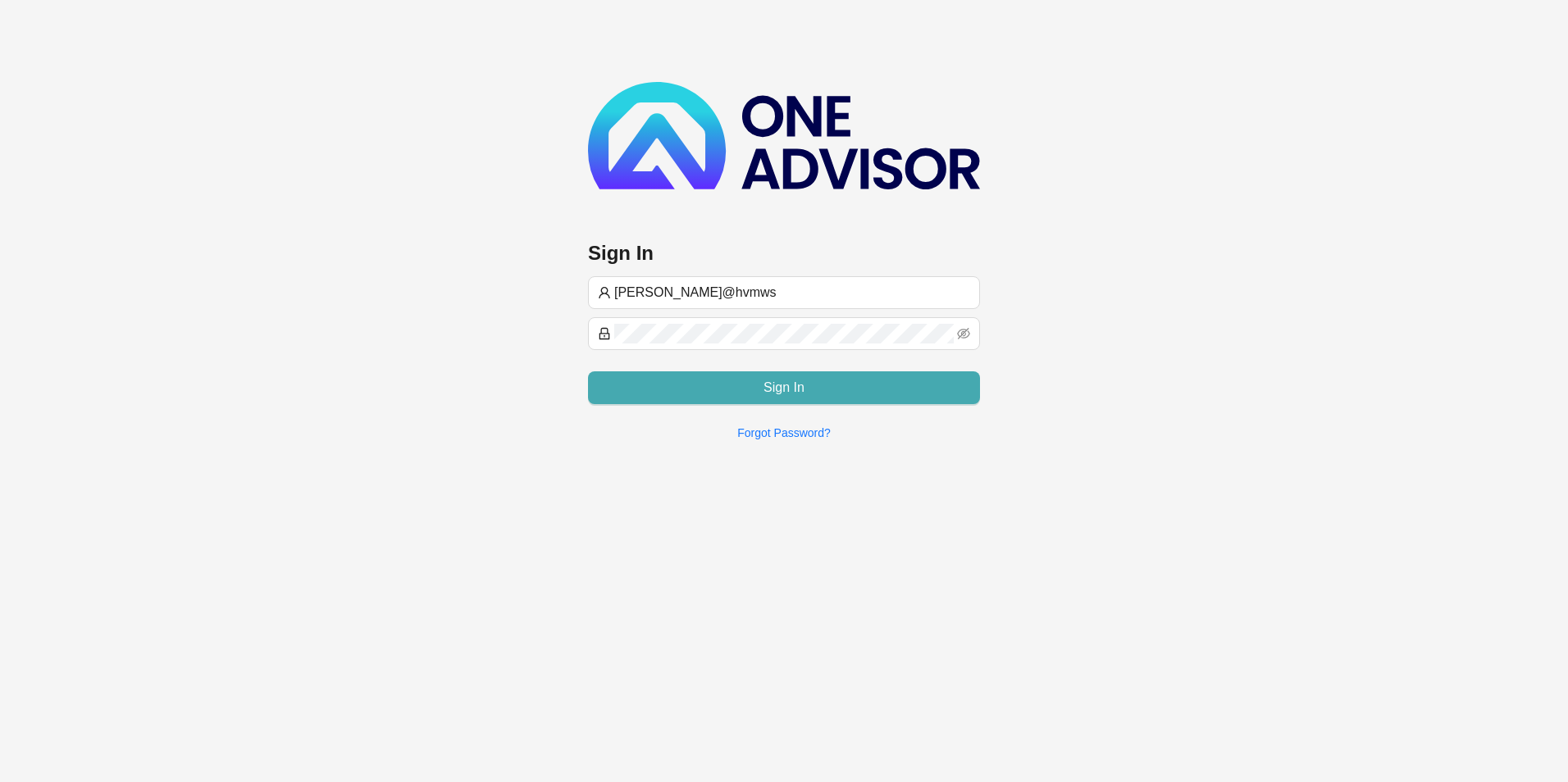
click at [722, 383] on button "Sign In" at bounding box center [784, 388] width 392 height 33
